Goal: Transaction & Acquisition: Purchase product/service

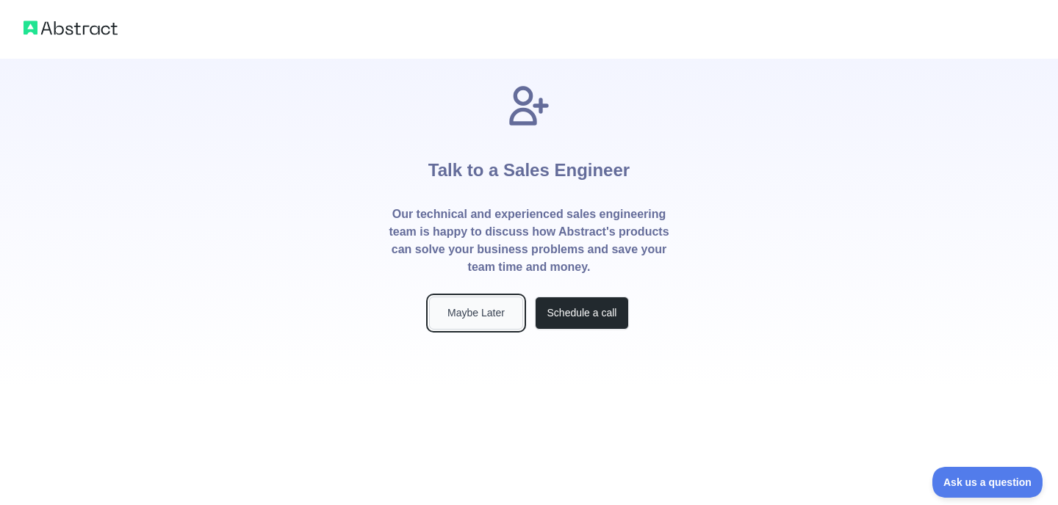
click at [472, 320] on button "Maybe Later" at bounding box center [476, 313] width 94 height 33
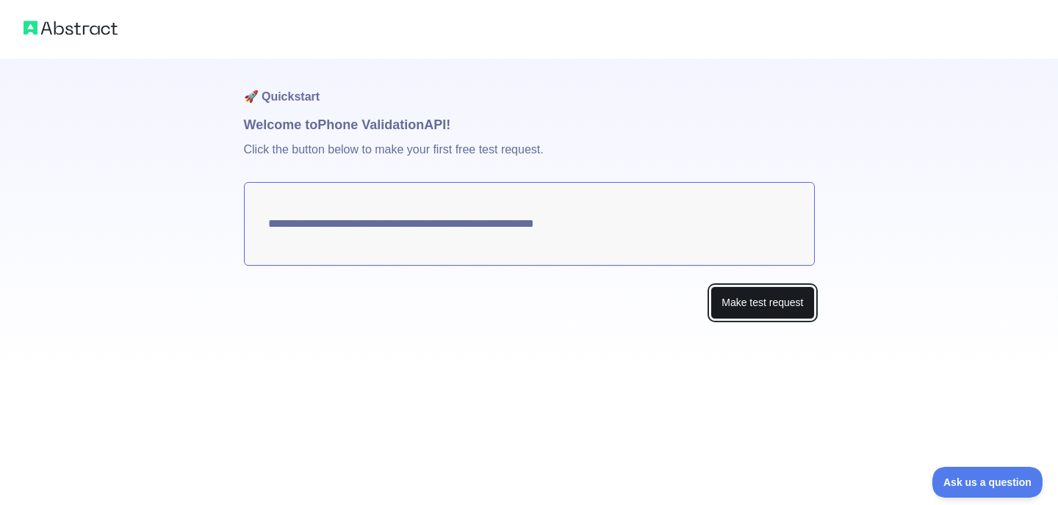
click at [721, 310] on button "Make test request" at bounding box center [762, 302] width 104 height 33
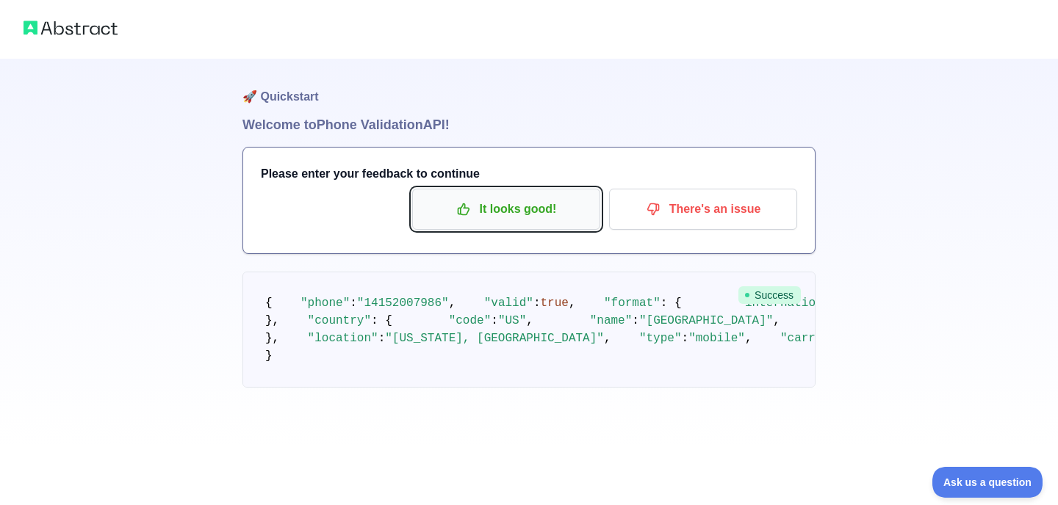
click at [535, 220] on p "It looks good!" at bounding box center [506, 209] width 166 height 25
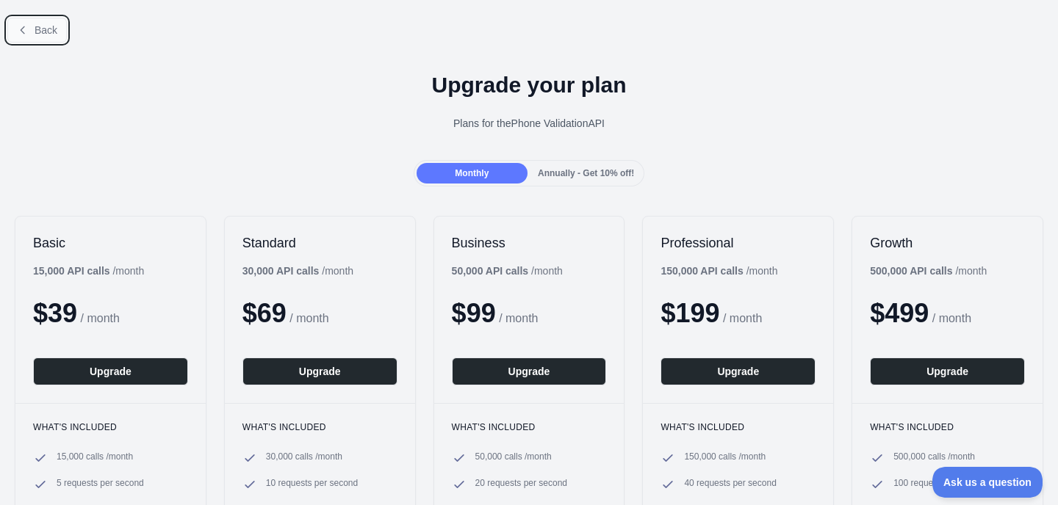
click at [24, 29] on icon at bounding box center [23, 30] width 12 height 12
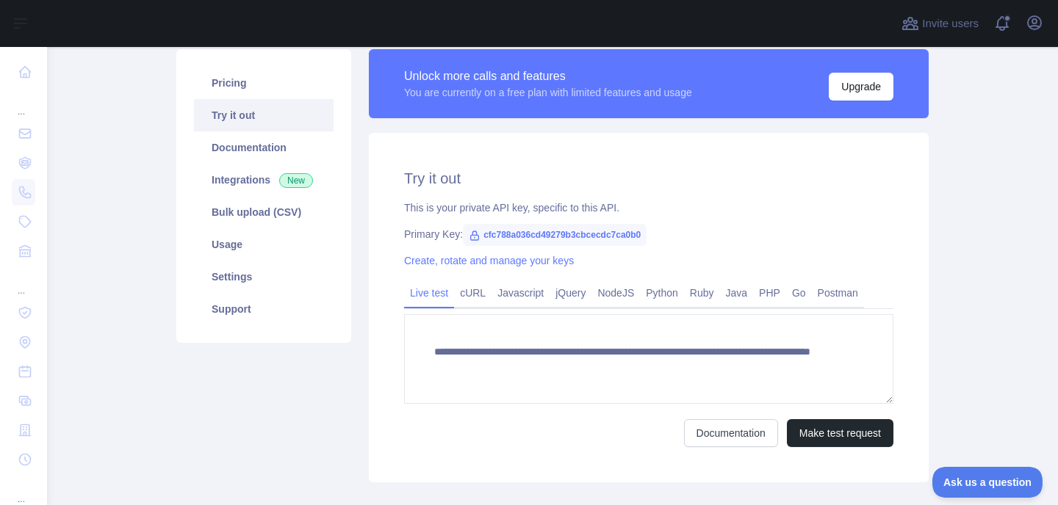
scroll to position [101, 0]
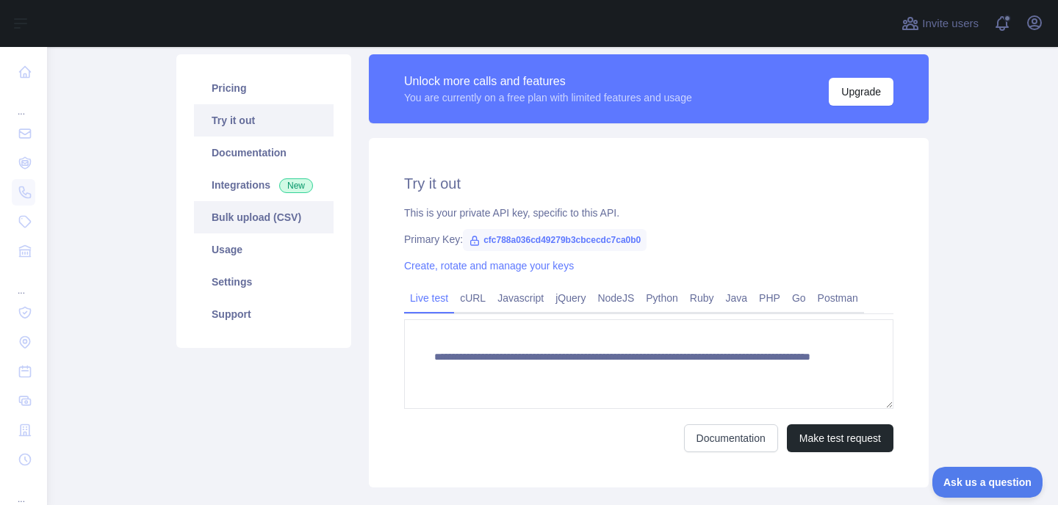
click at [285, 225] on link "Bulk upload (CSV)" at bounding box center [264, 217] width 140 height 32
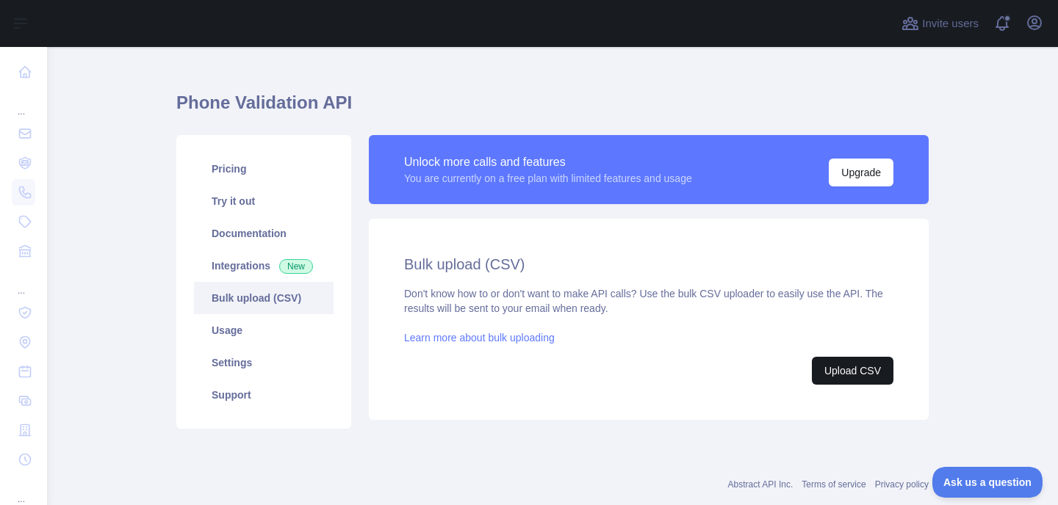
scroll to position [8, 0]
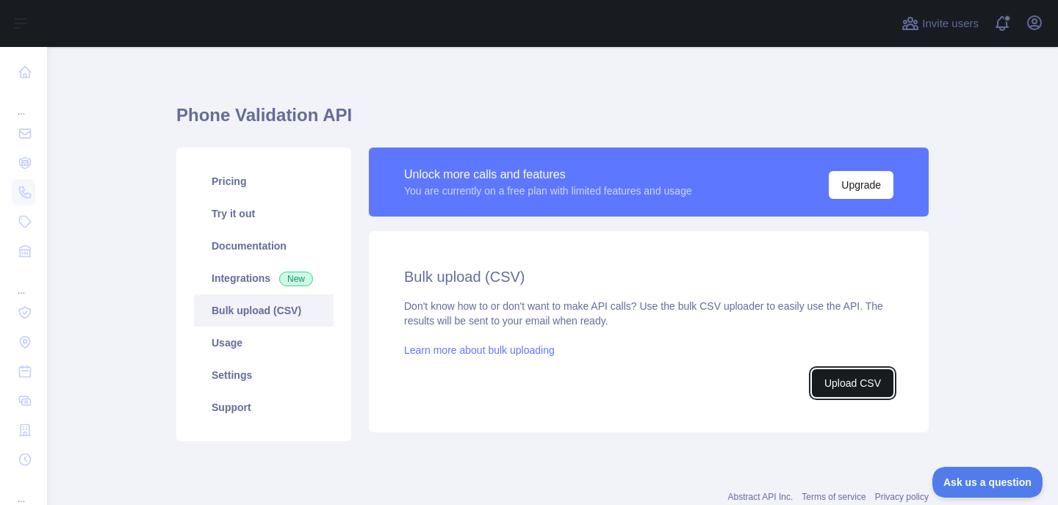
click at [866, 389] on button "Upload CSV" at bounding box center [853, 383] width 82 height 28
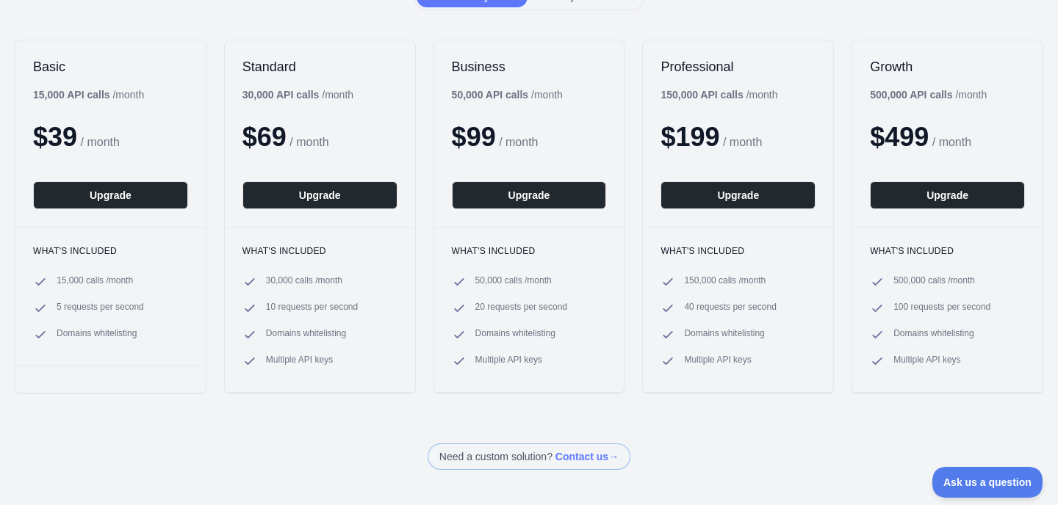
scroll to position [178, 0]
